Goal: Find specific page/section: Find specific page/section

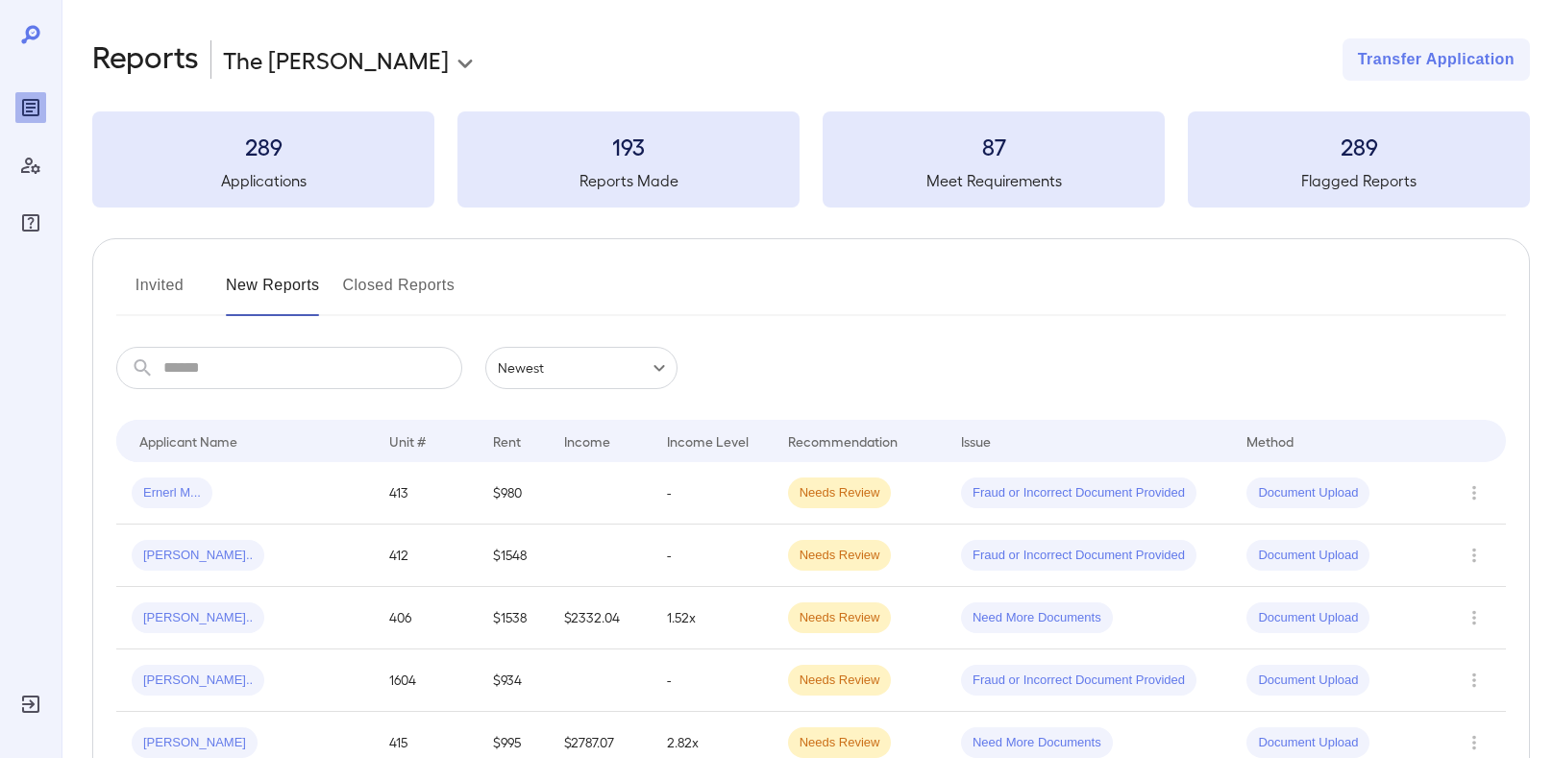
scroll to position [44, 0]
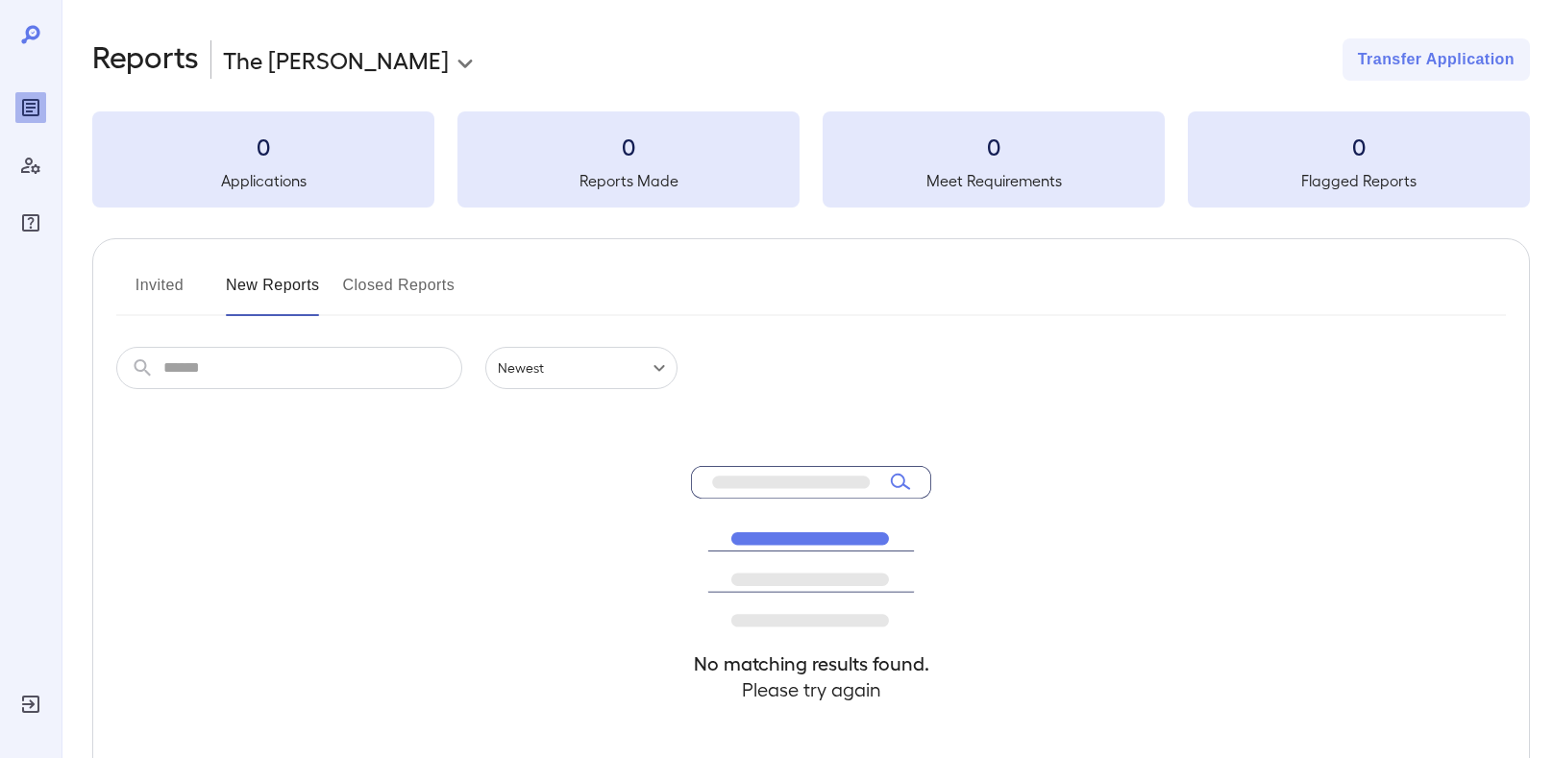
scroll to position [44, 0]
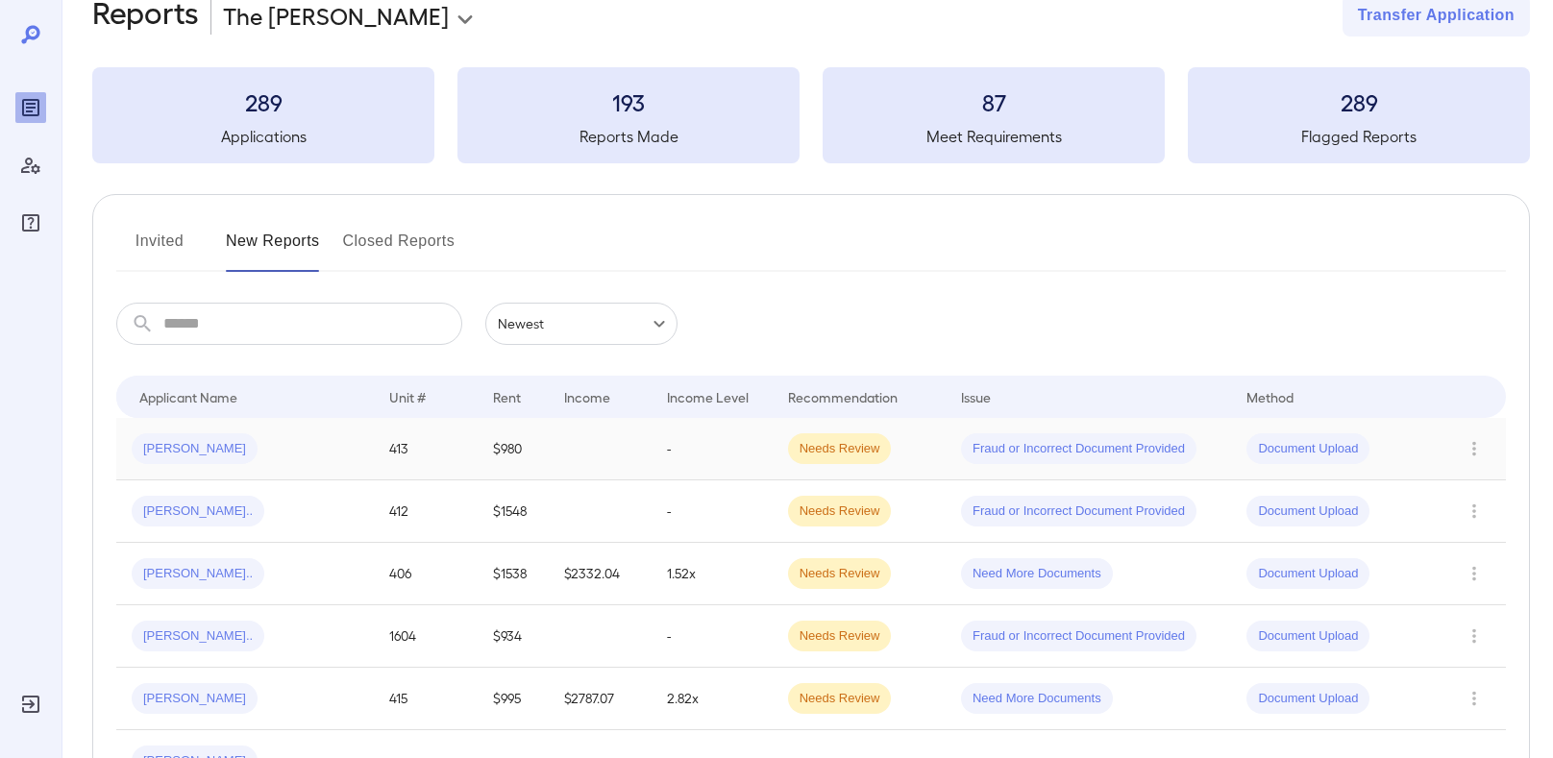
click at [290, 445] on div "[PERSON_NAME]" at bounding box center [245, 448] width 227 height 31
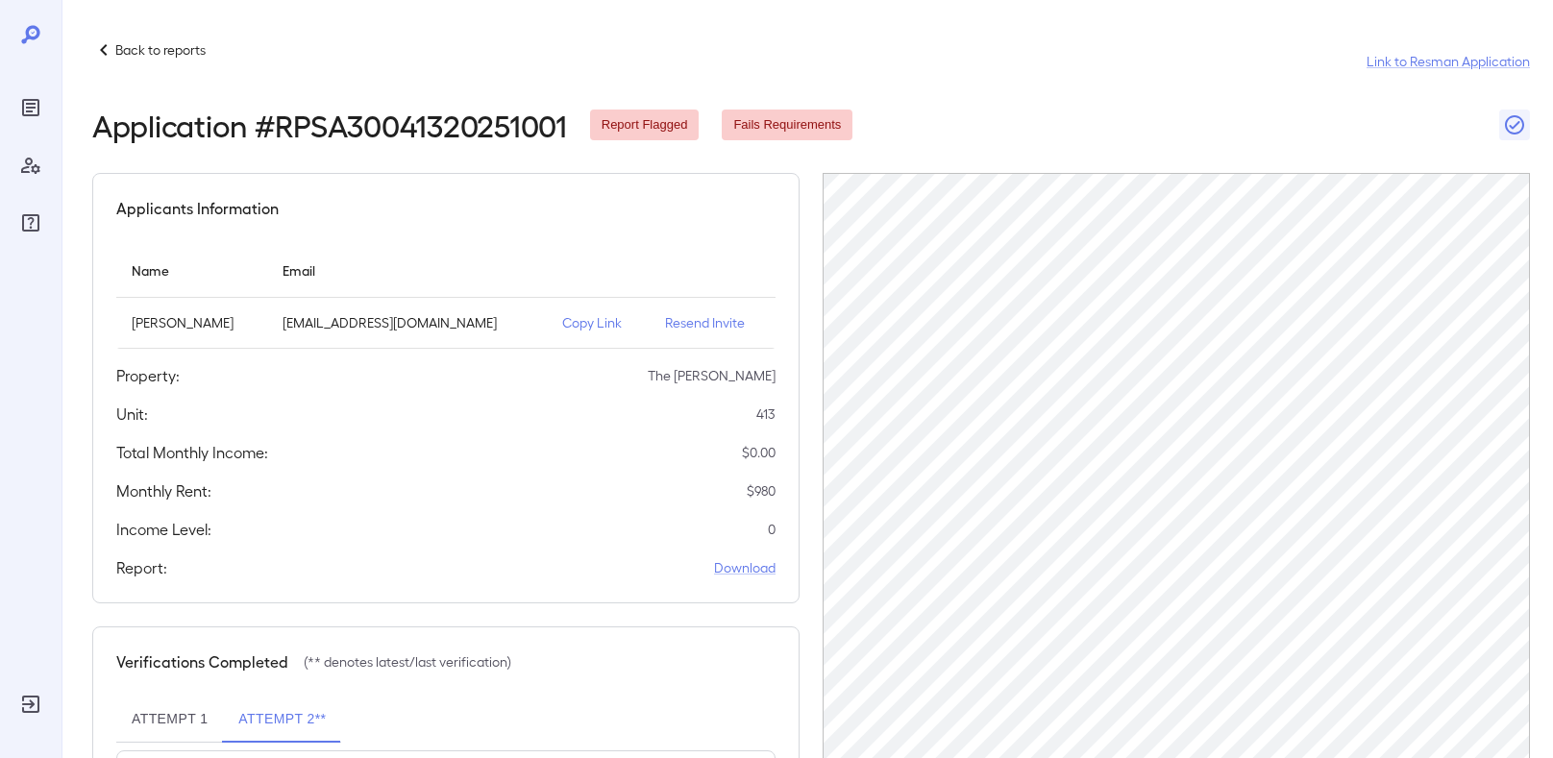
click at [584, 314] on p "Copy Link" at bounding box center [598, 322] width 72 height 19
